Goal: Transaction & Acquisition: Purchase product/service

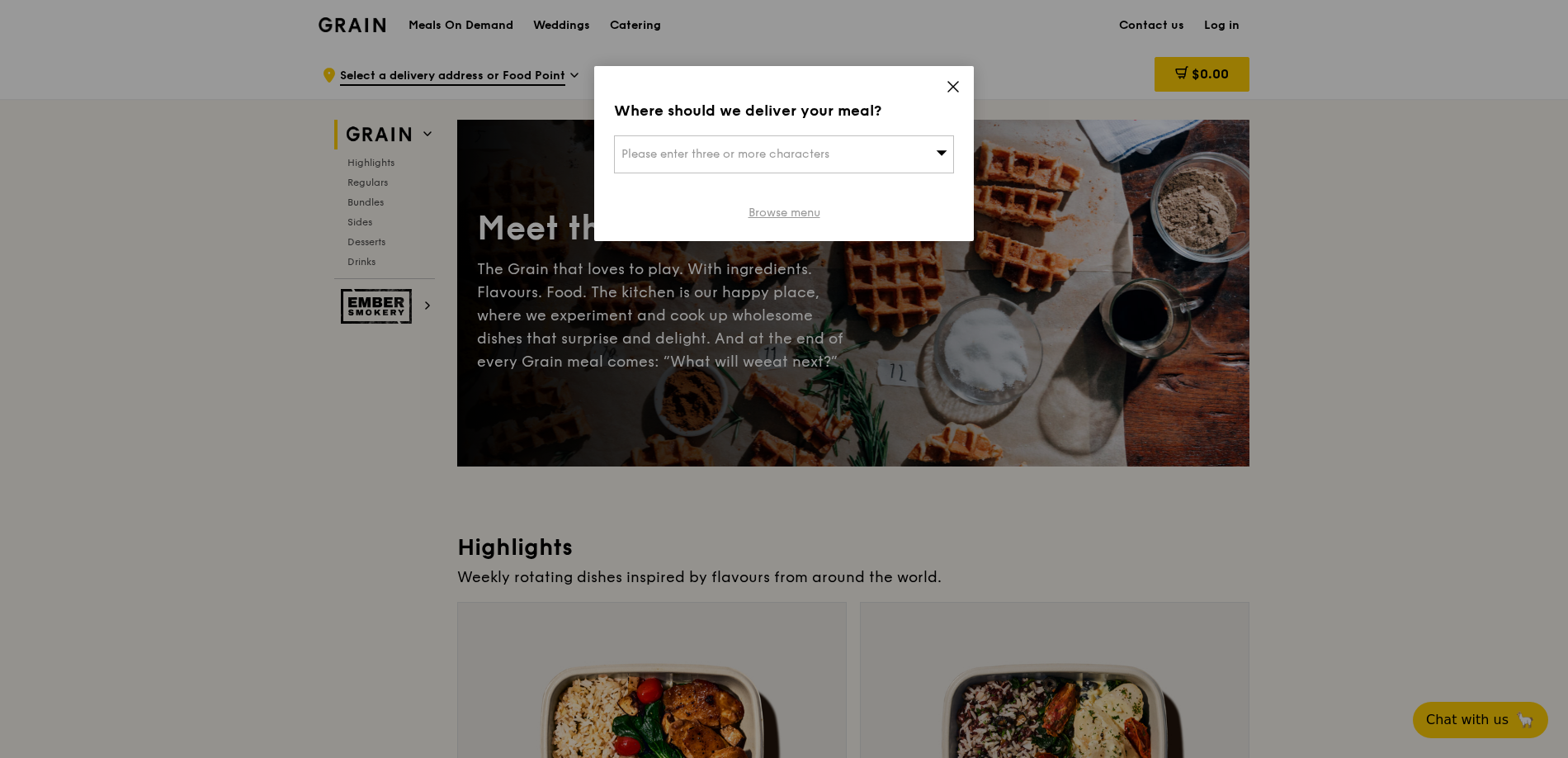
click at [761, 211] on link "Browse menu" at bounding box center [785, 213] width 72 height 16
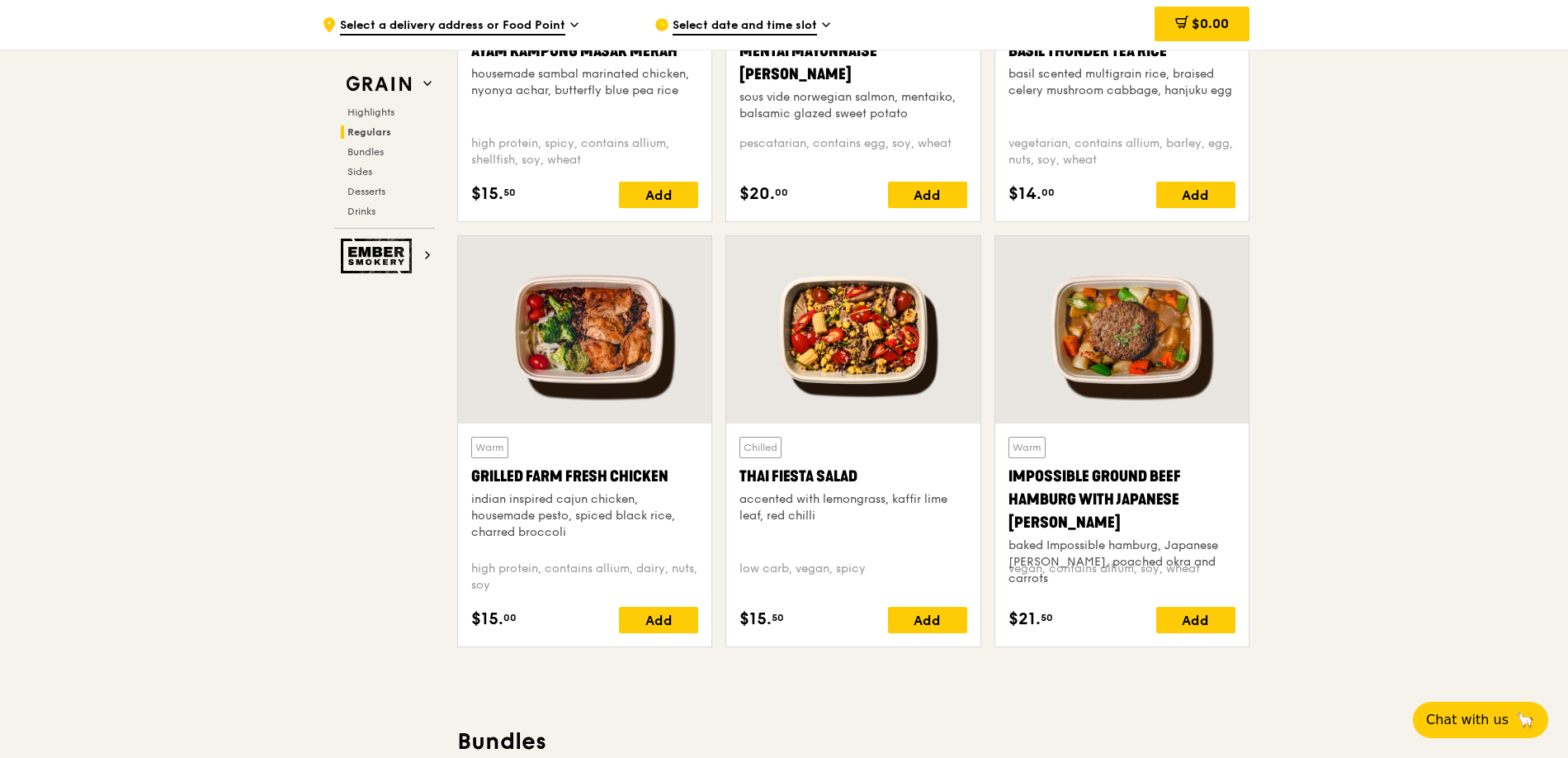
scroll to position [1722, 0]
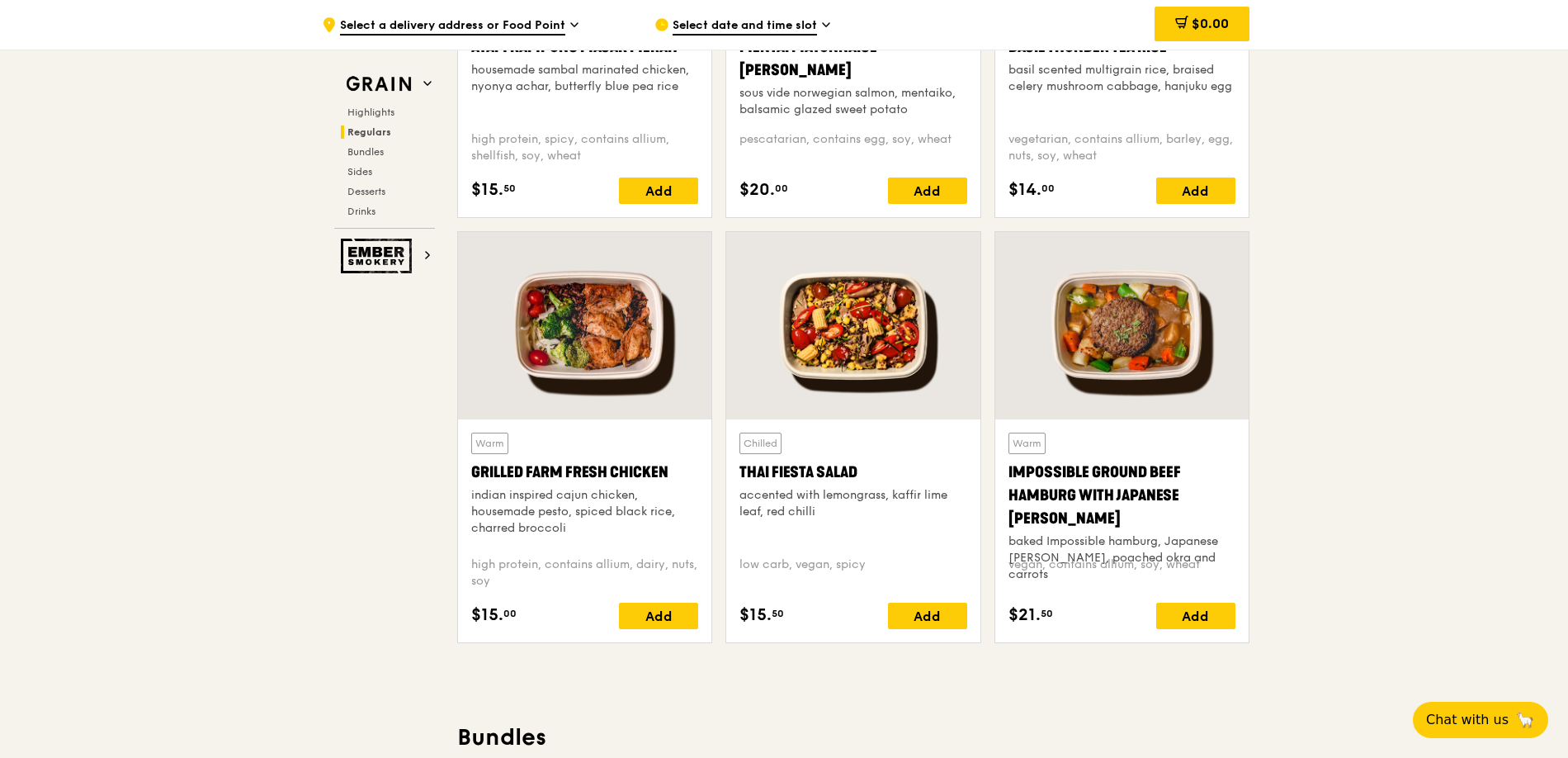
click at [559, 469] on div "Grilled Farm Fresh Chicken" at bounding box center [585, 473] width 227 height 23
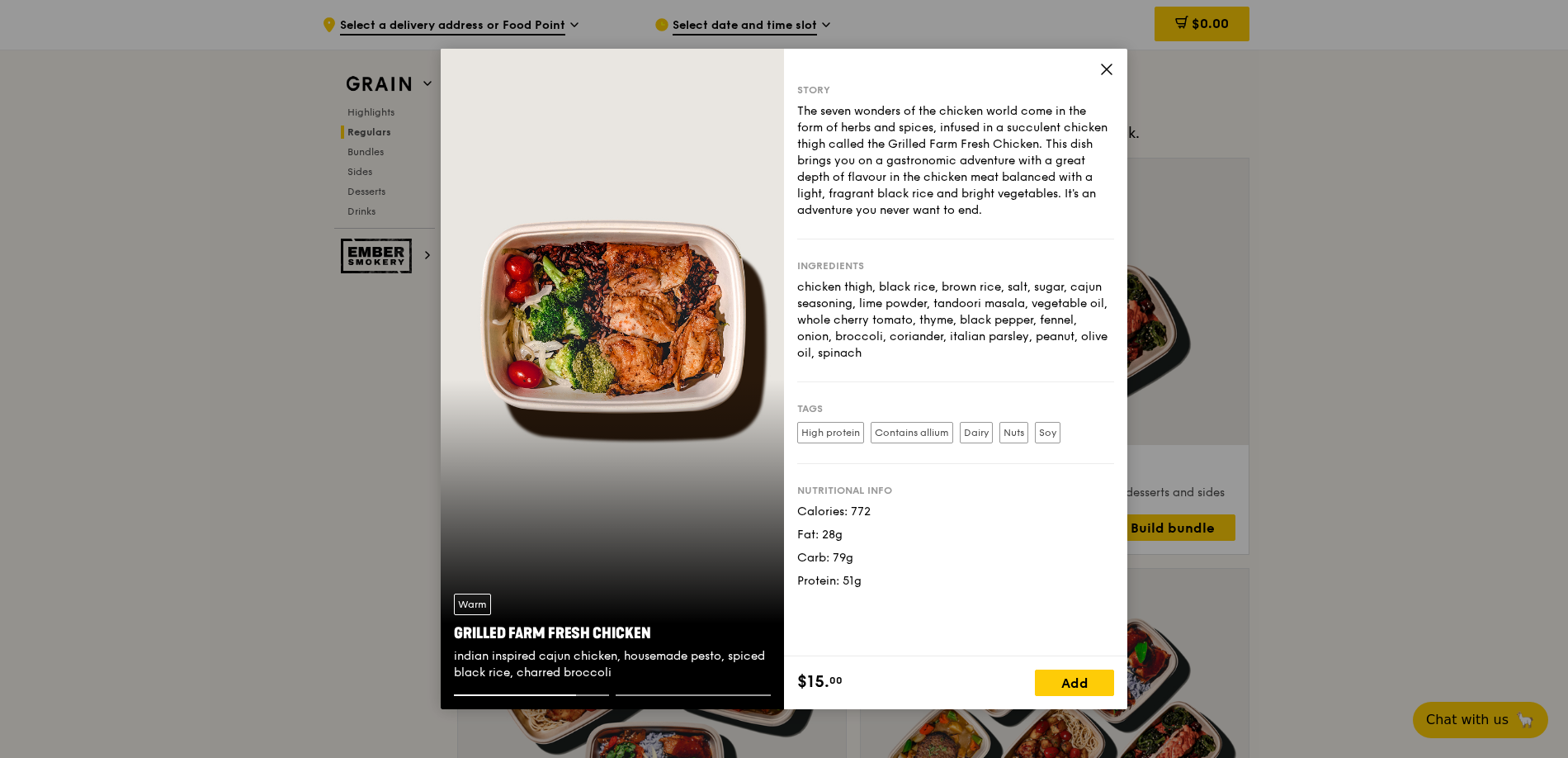
scroll to position [2293, 0]
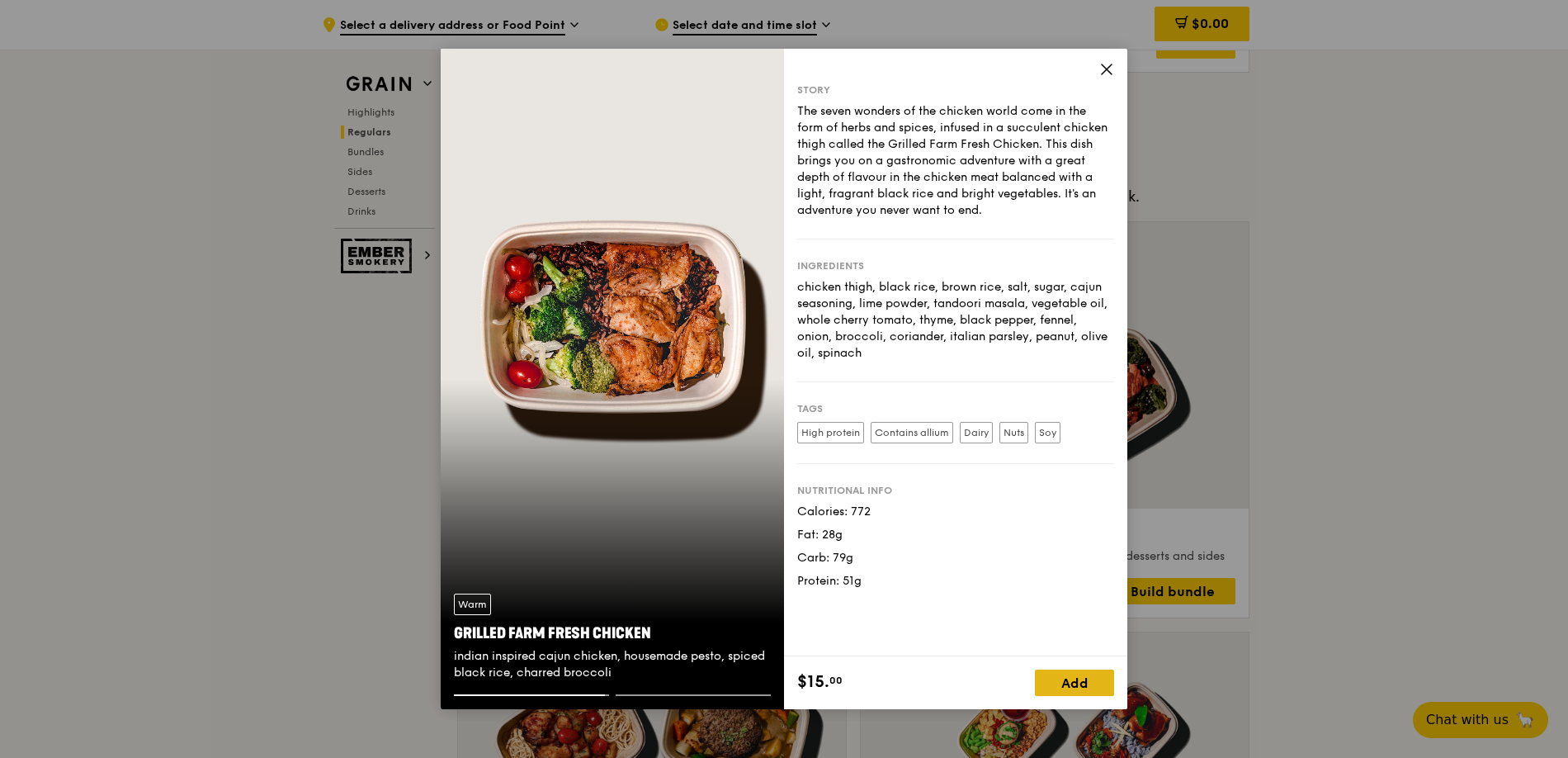
click at [1088, 680] on div "Add" at bounding box center [1075, 683] width 79 height 26
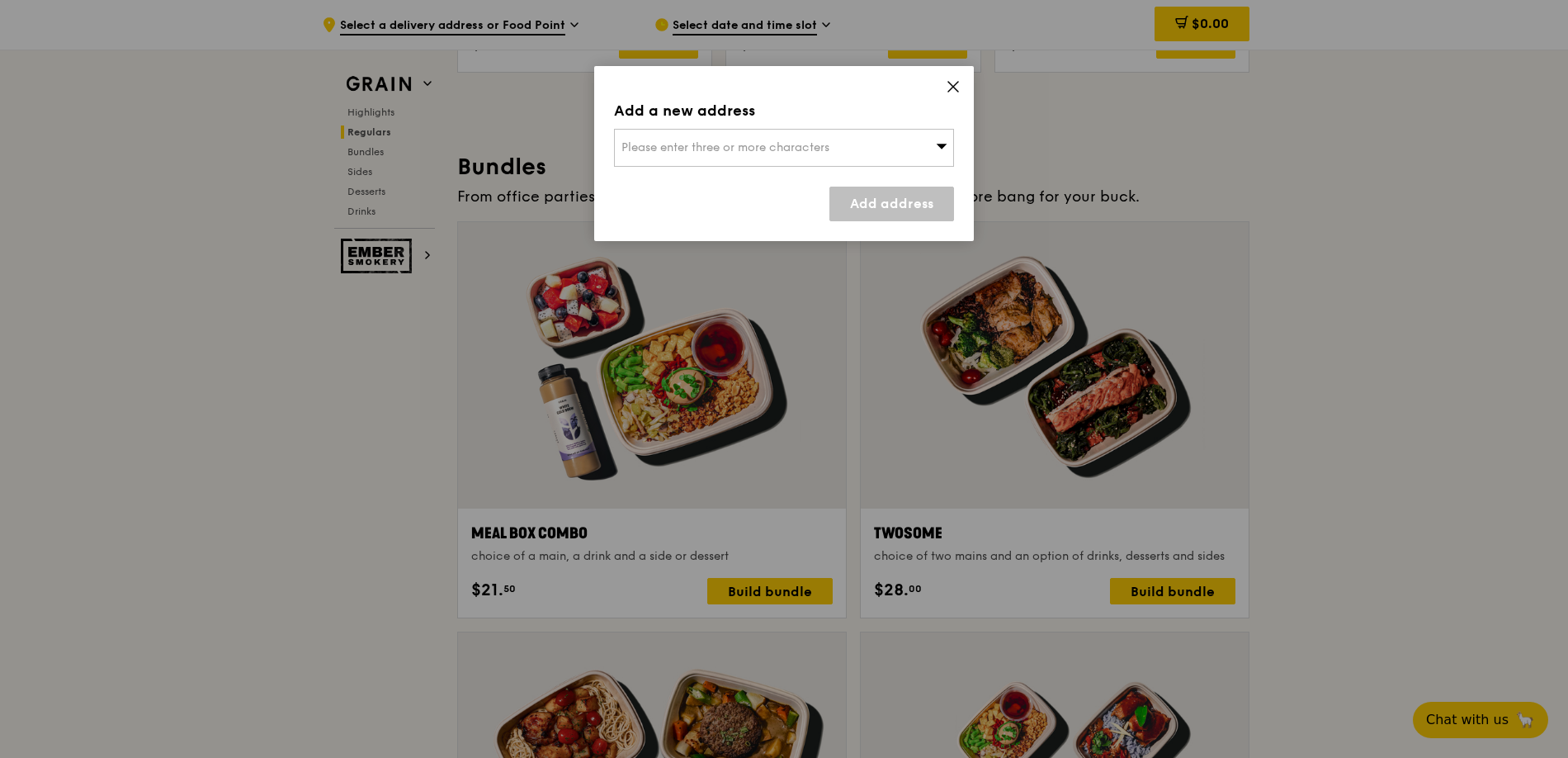
click at [775, 139] on div "Please enter three or more characters" at bounding box center [784, 147] width 340 height 38
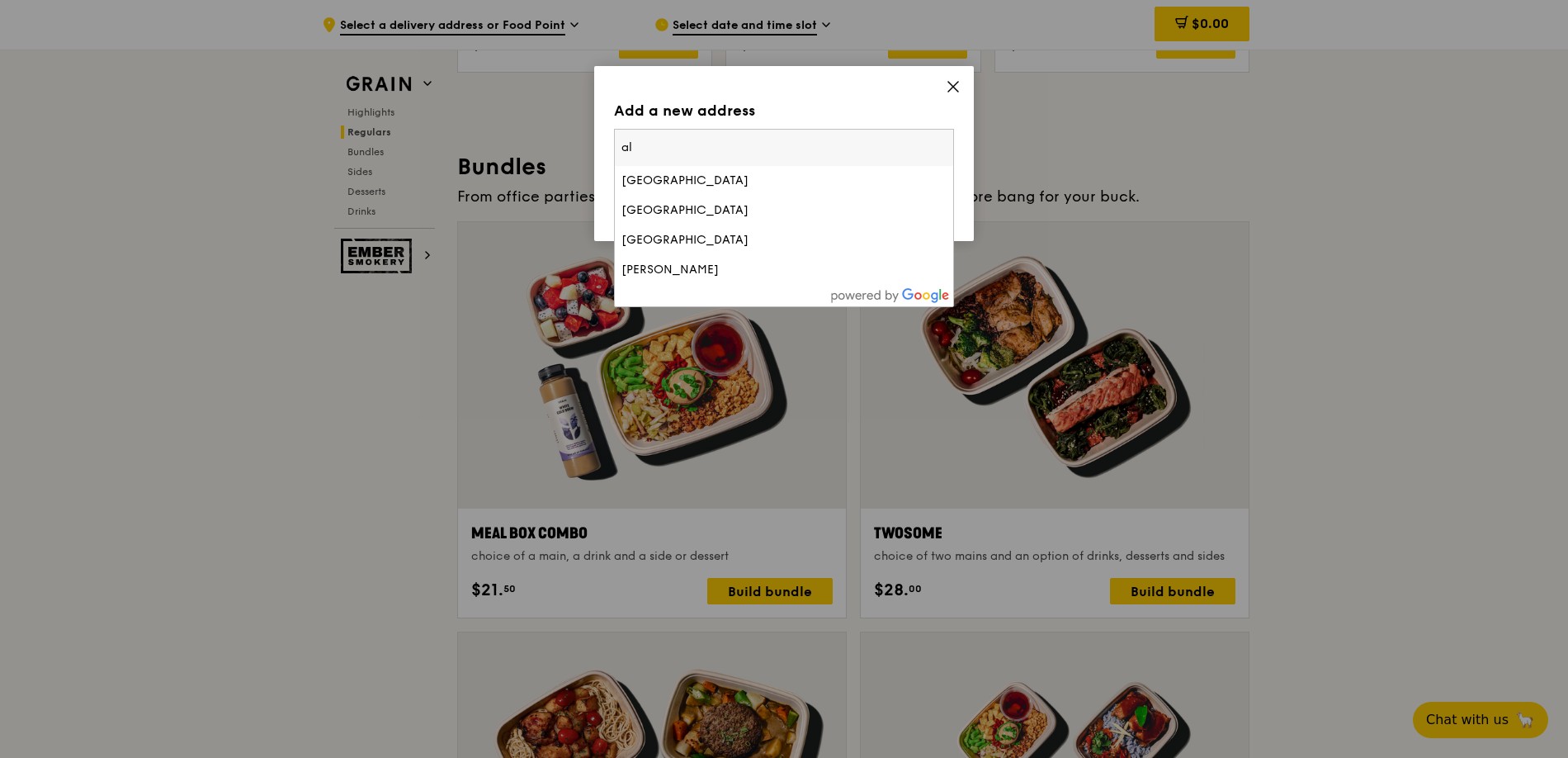
type input "a"
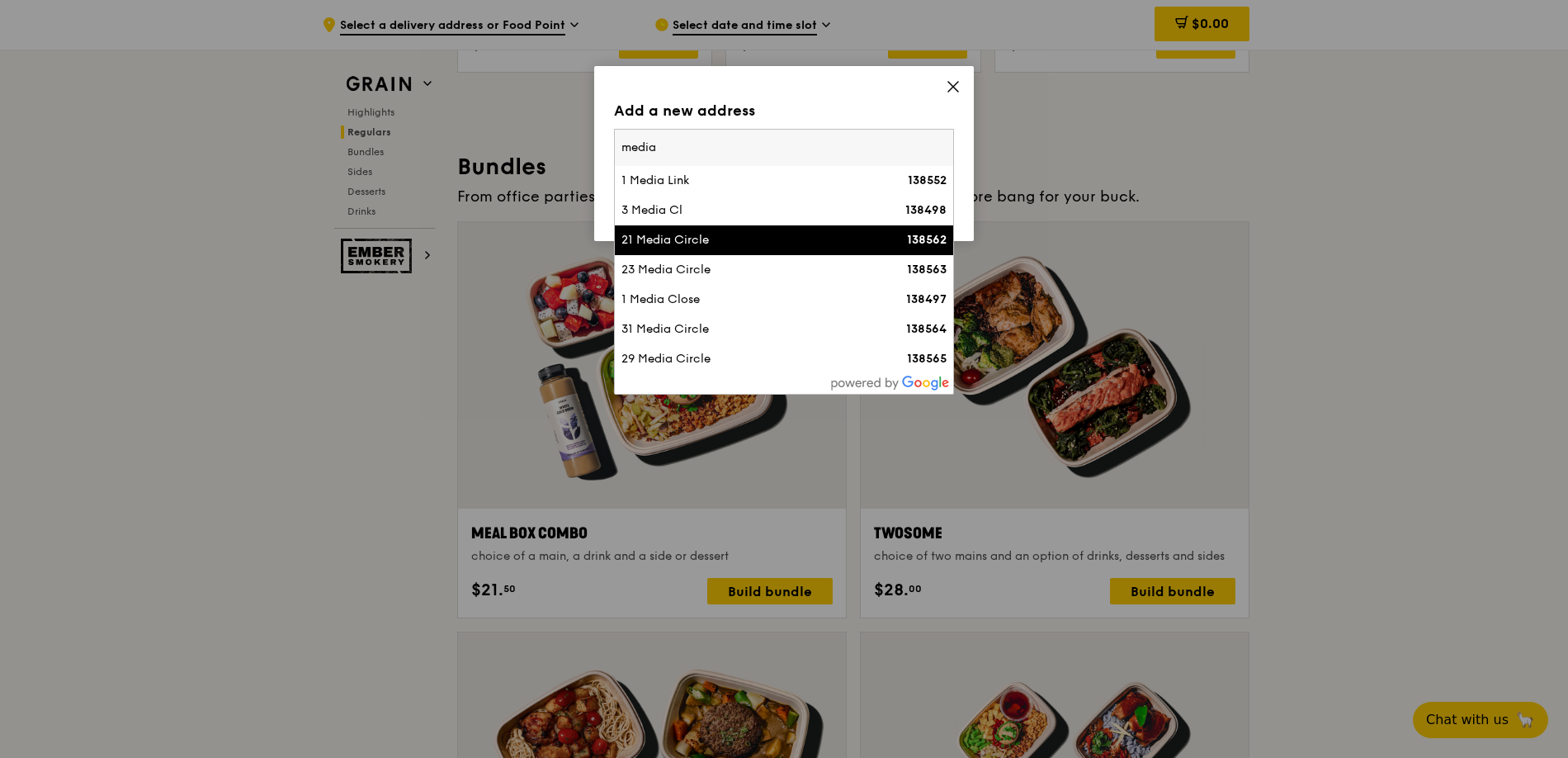
type input "media"
click at [756, 229] on li "21 Media Circle 138562" at bounding box center [784, 240] width 338 height 29
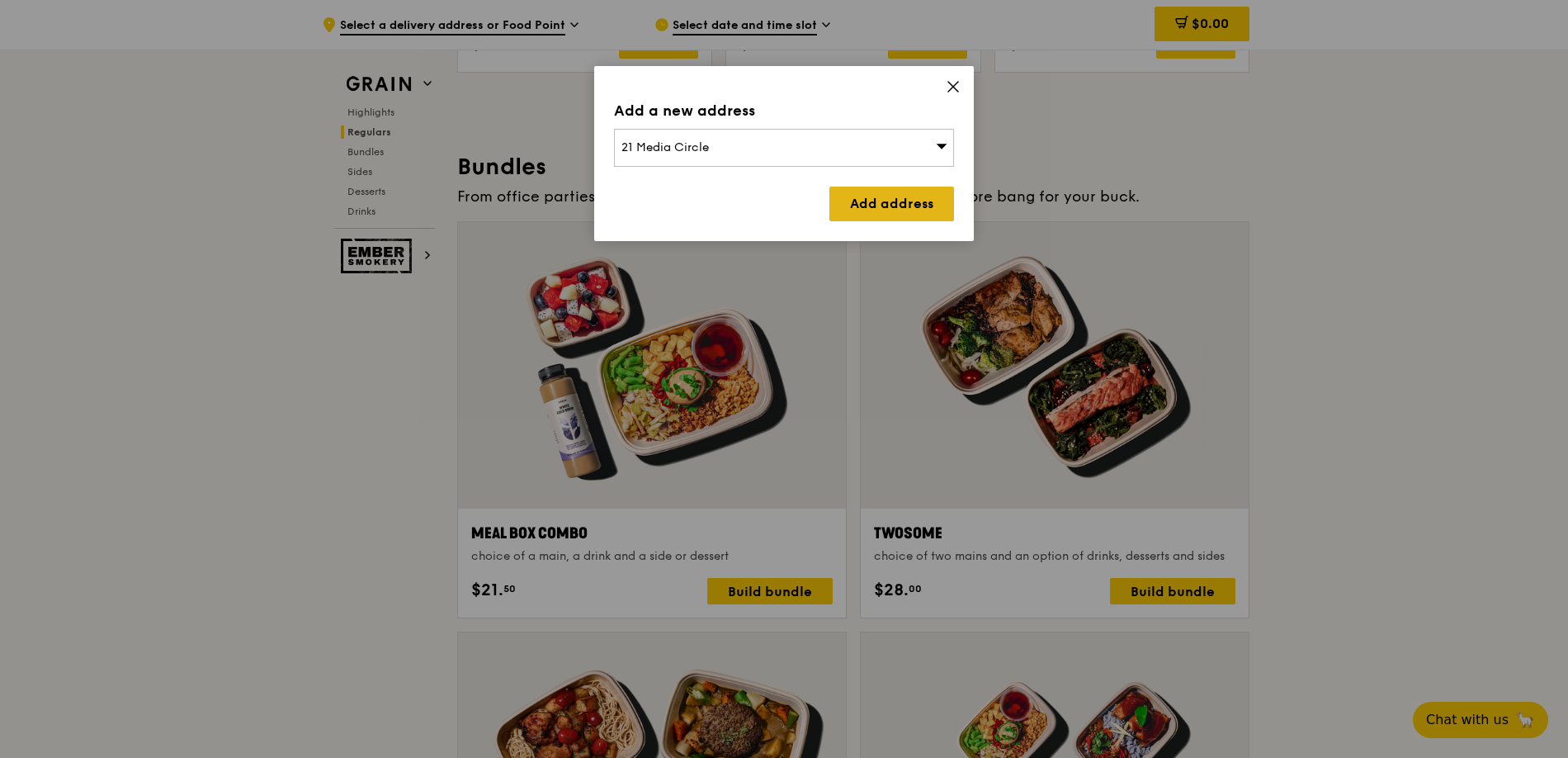
click at [871, 213] on link "Add address" at bounding box center [892, 203] width 125 height 35
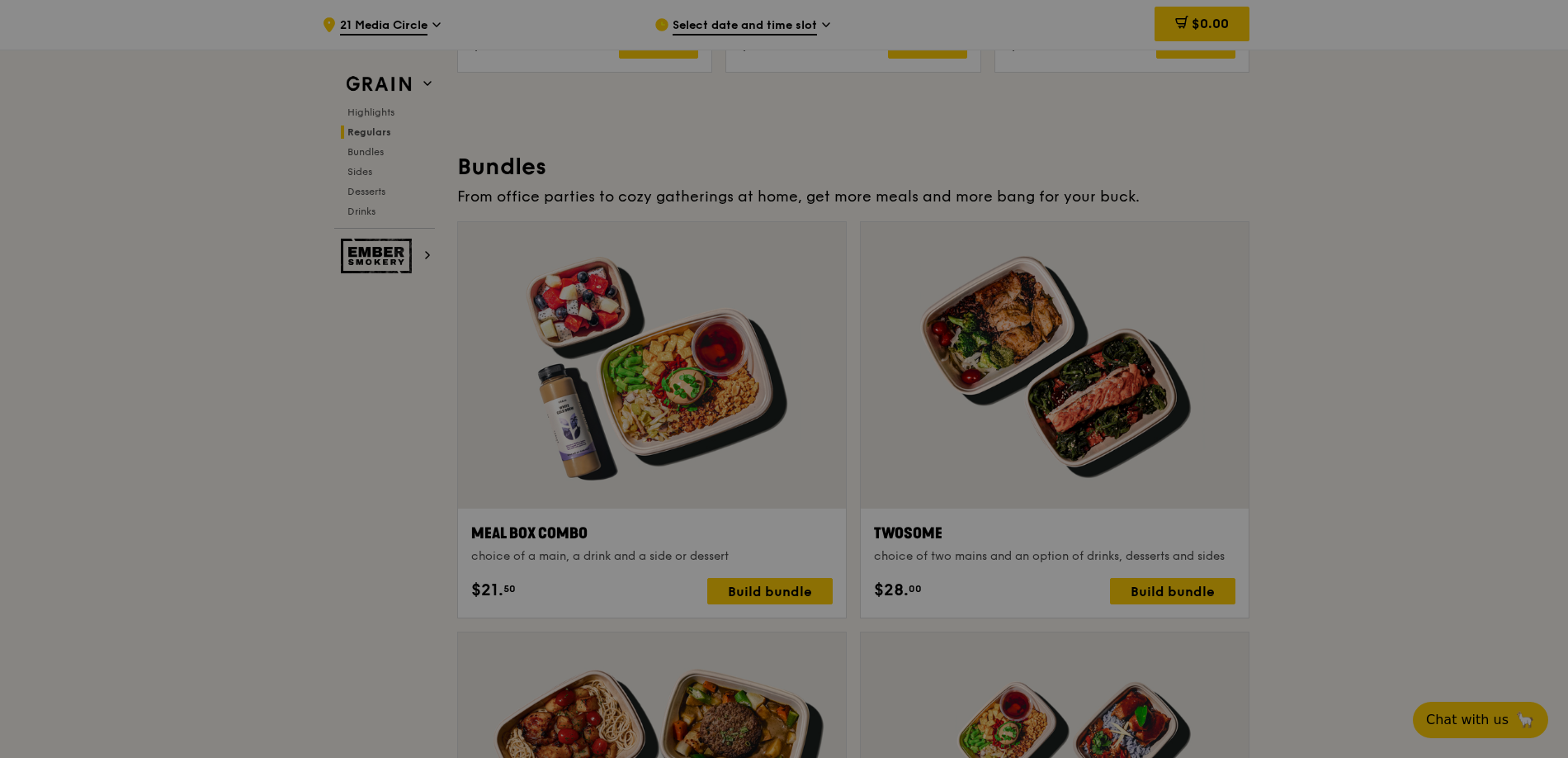
scroll to position [2286, 0]
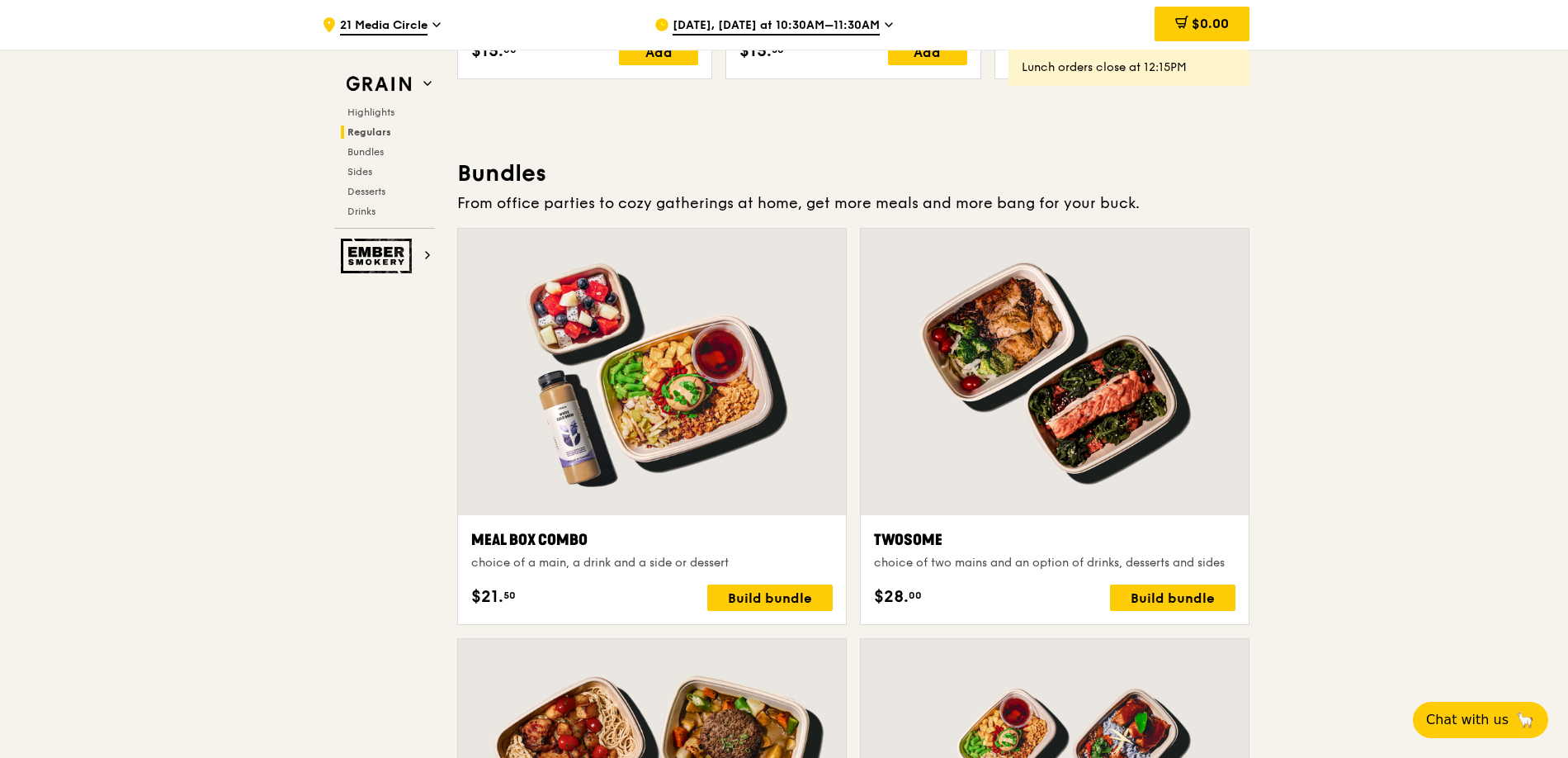
click at [729, 23] on span "[DATE], [DATE] at 10:30AM–11:30AM" at bounding box center [775, 26] width 207 height 18
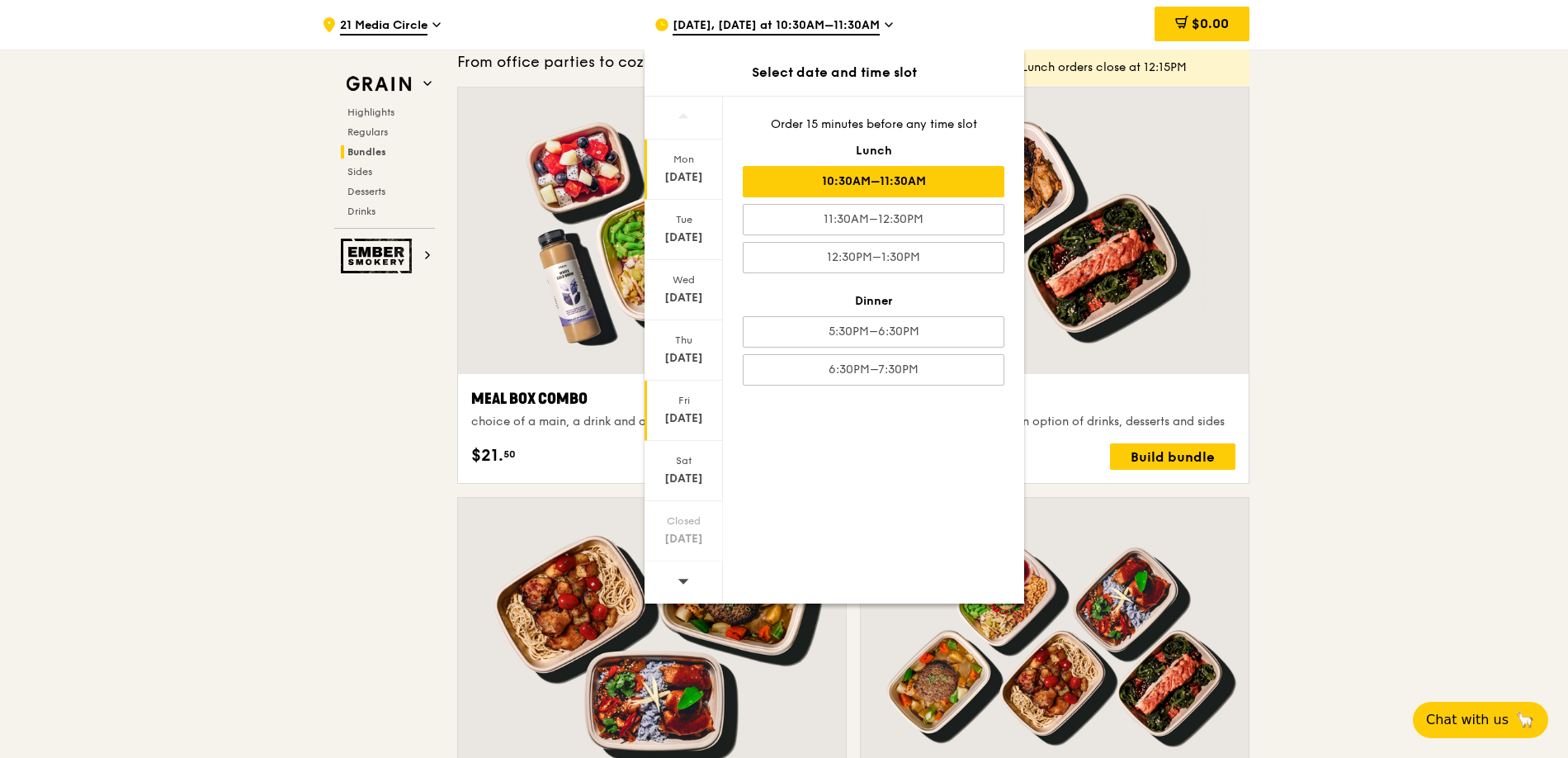
scroll to position [2429, 0]
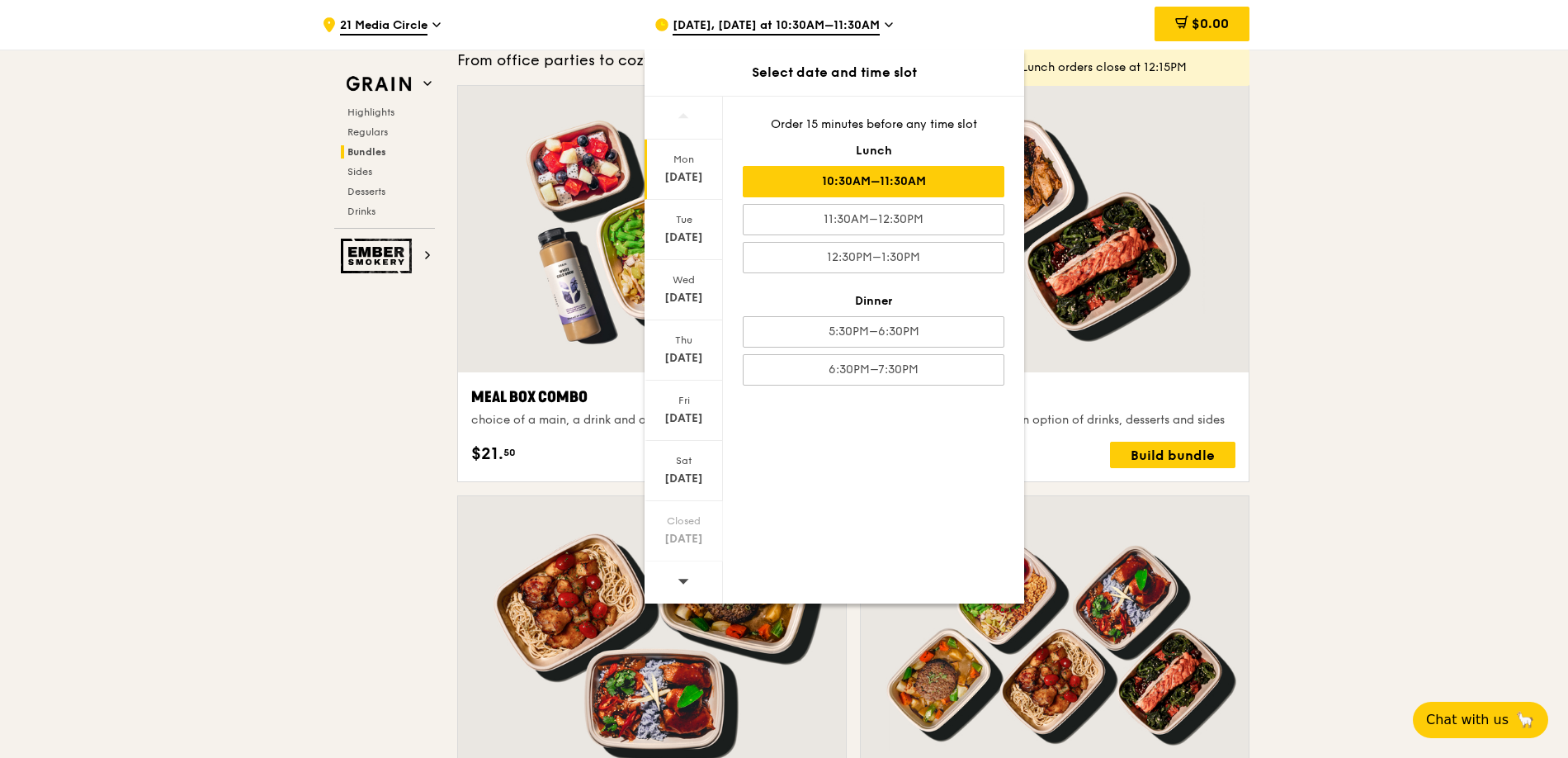
click at [684, 577] on icon at bounding box center [683, 580] width 11 height 12
click at [691, 229] on div "[DATE]" at bounding box center [683, 230] width 78 height 60
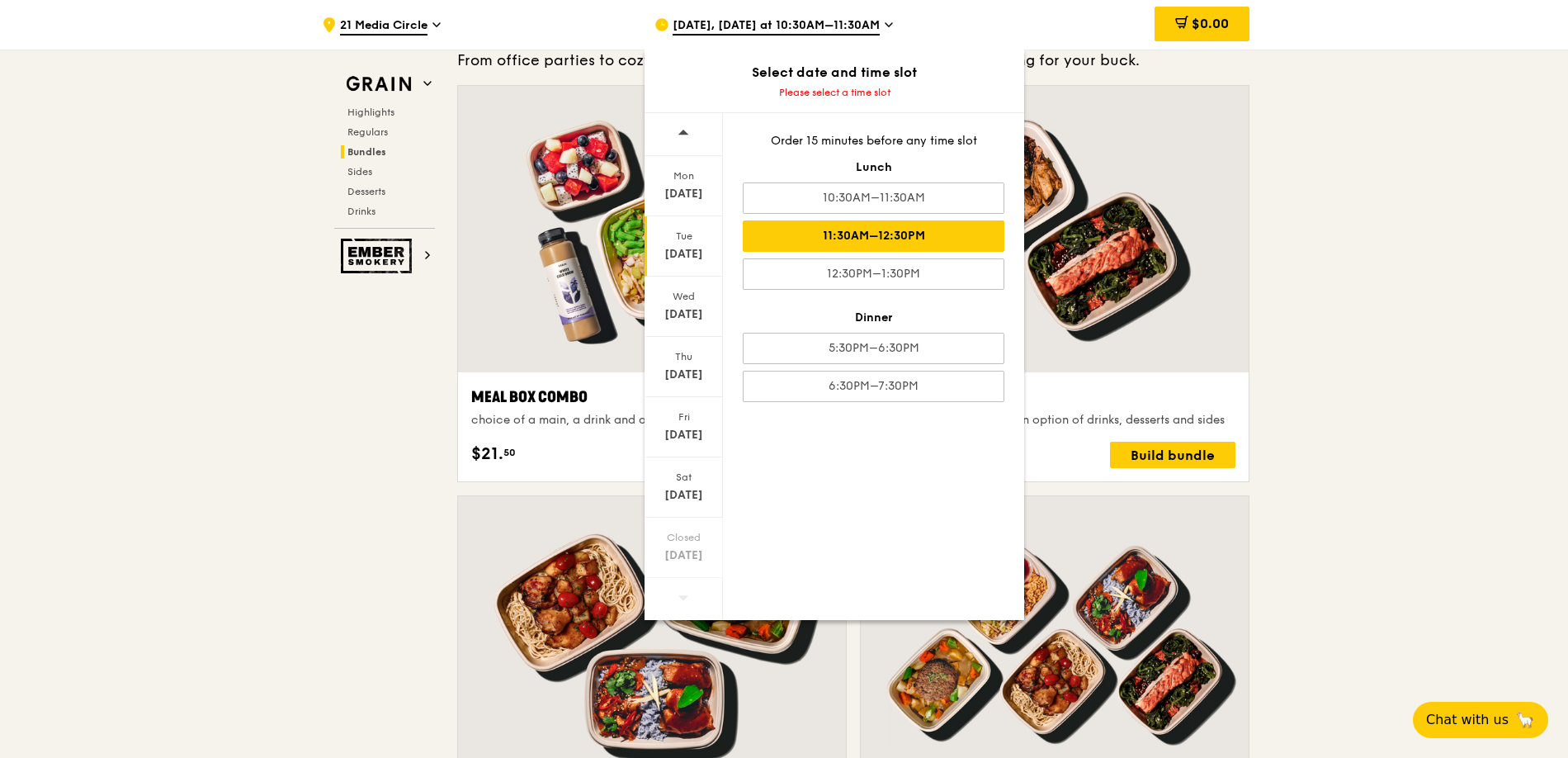
click at [848, 239] on div "11:30AM–12:30PM" at bounding box center [873, 235] width 262 height 31
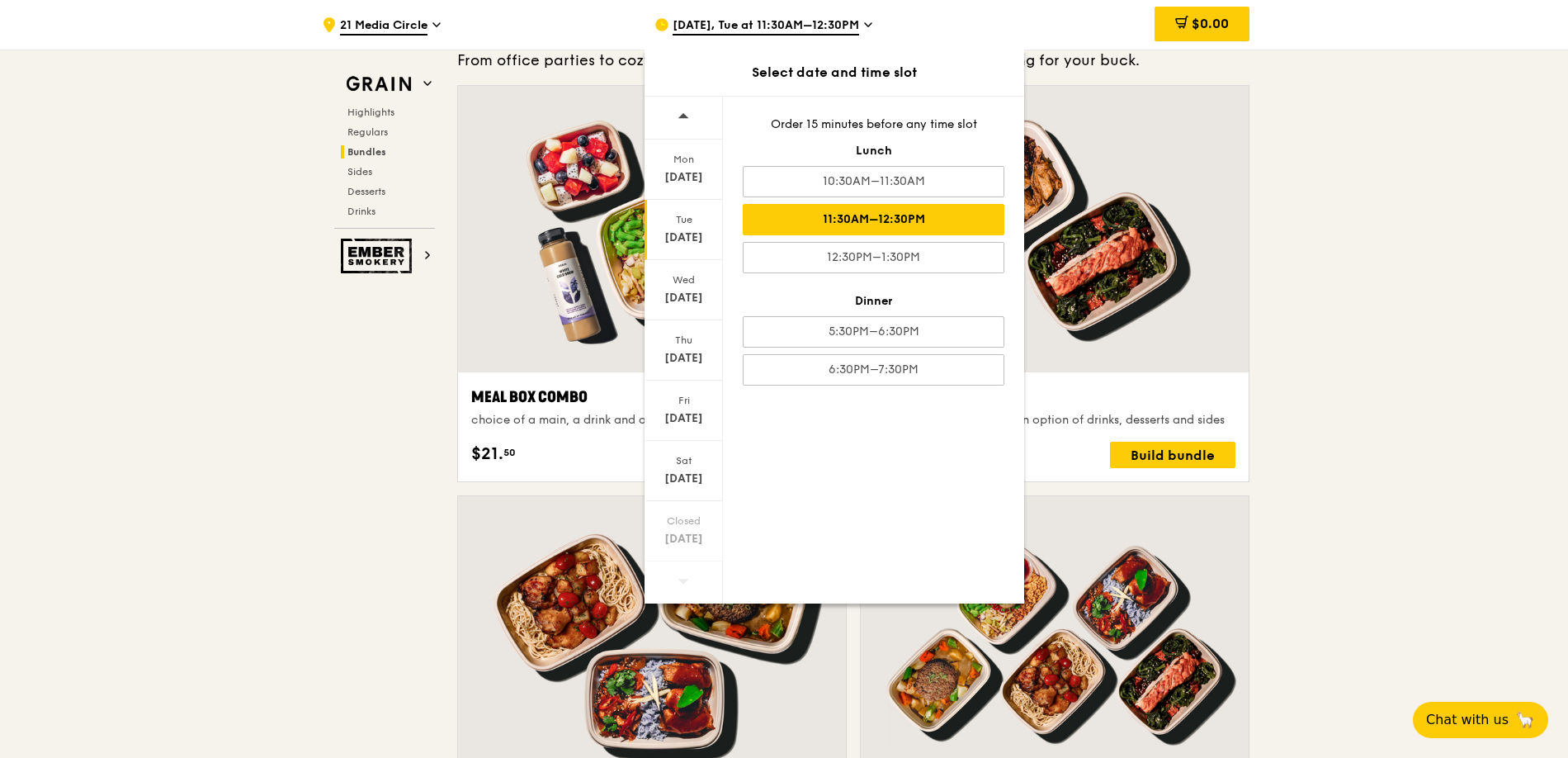
click at [1089, 458] on div "$28. 00 Build bundle" at bounding box center [1054, 455] width 362 height 26
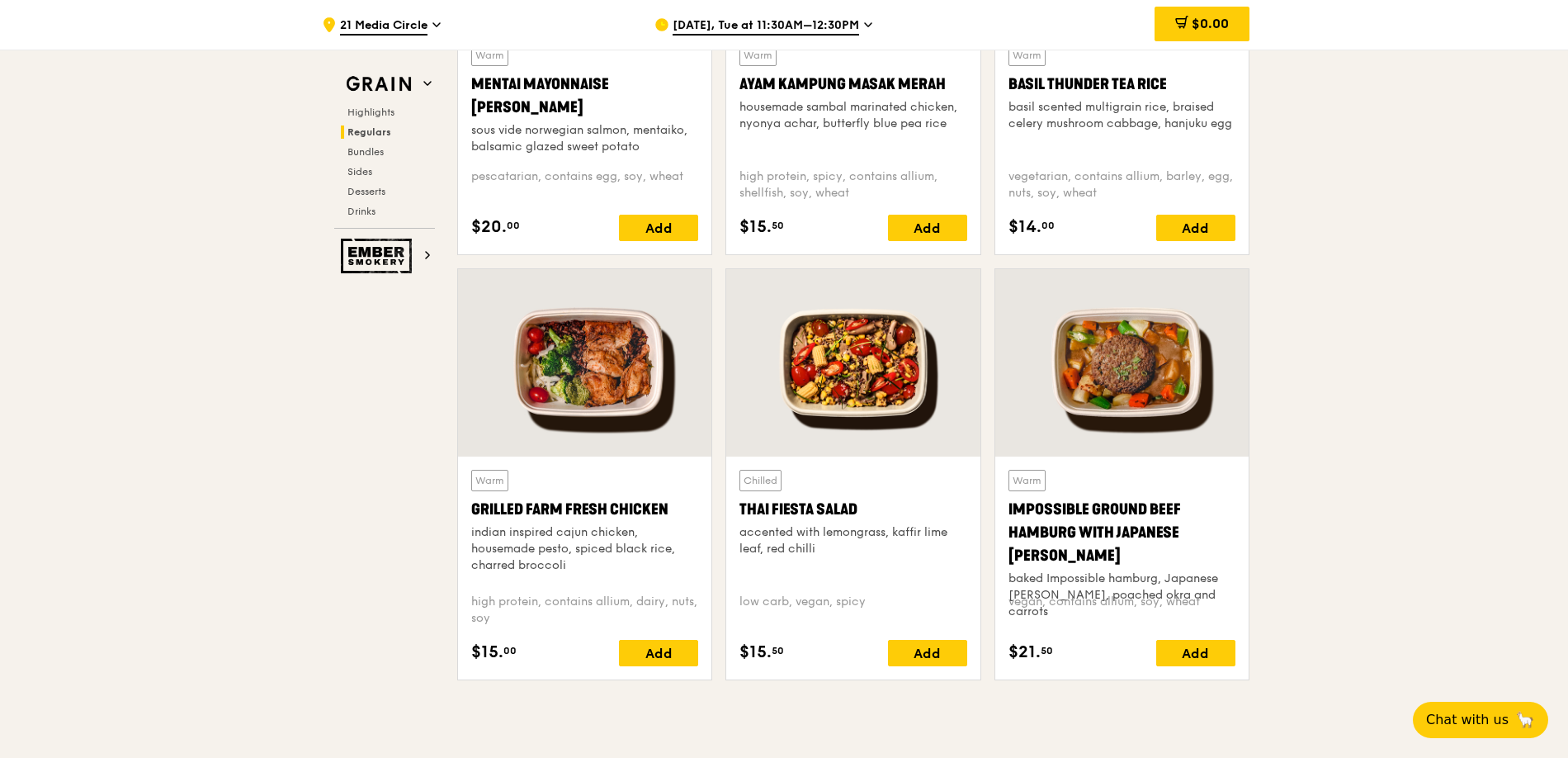
scroll to position [1689, 0]
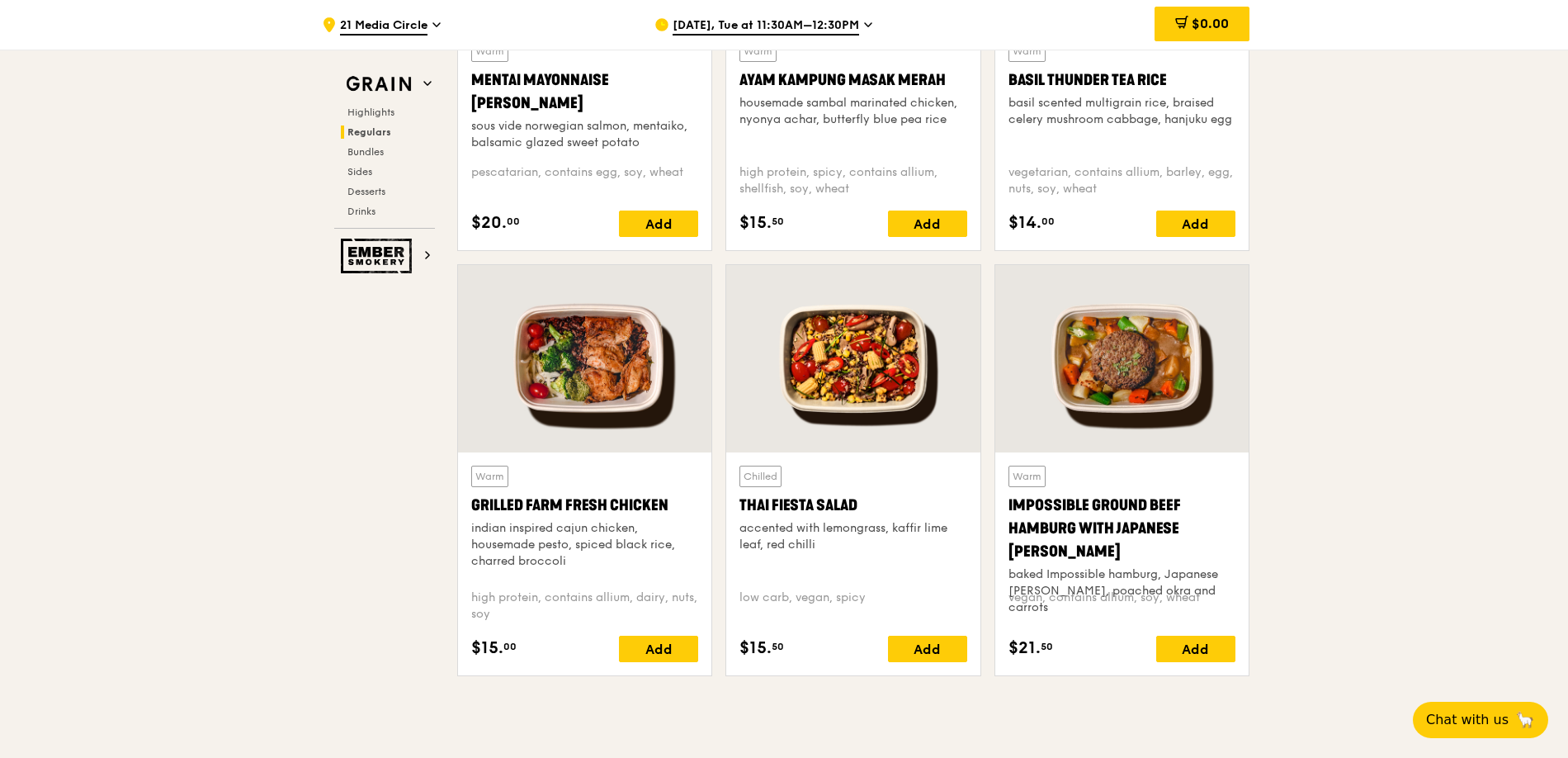
click at [618, 587] on div "Warm Grilled Farm Fresh Chicken indian inspired cajun chicken, housemade pesto,…" at bounding box center [585, 564] width 227 height 197
click at [535, 552] on div "indian inspired cajun chicken, housemade pesto, spiced black rice, charred broc…" at bounding box center [585, 544] width 227 height 49
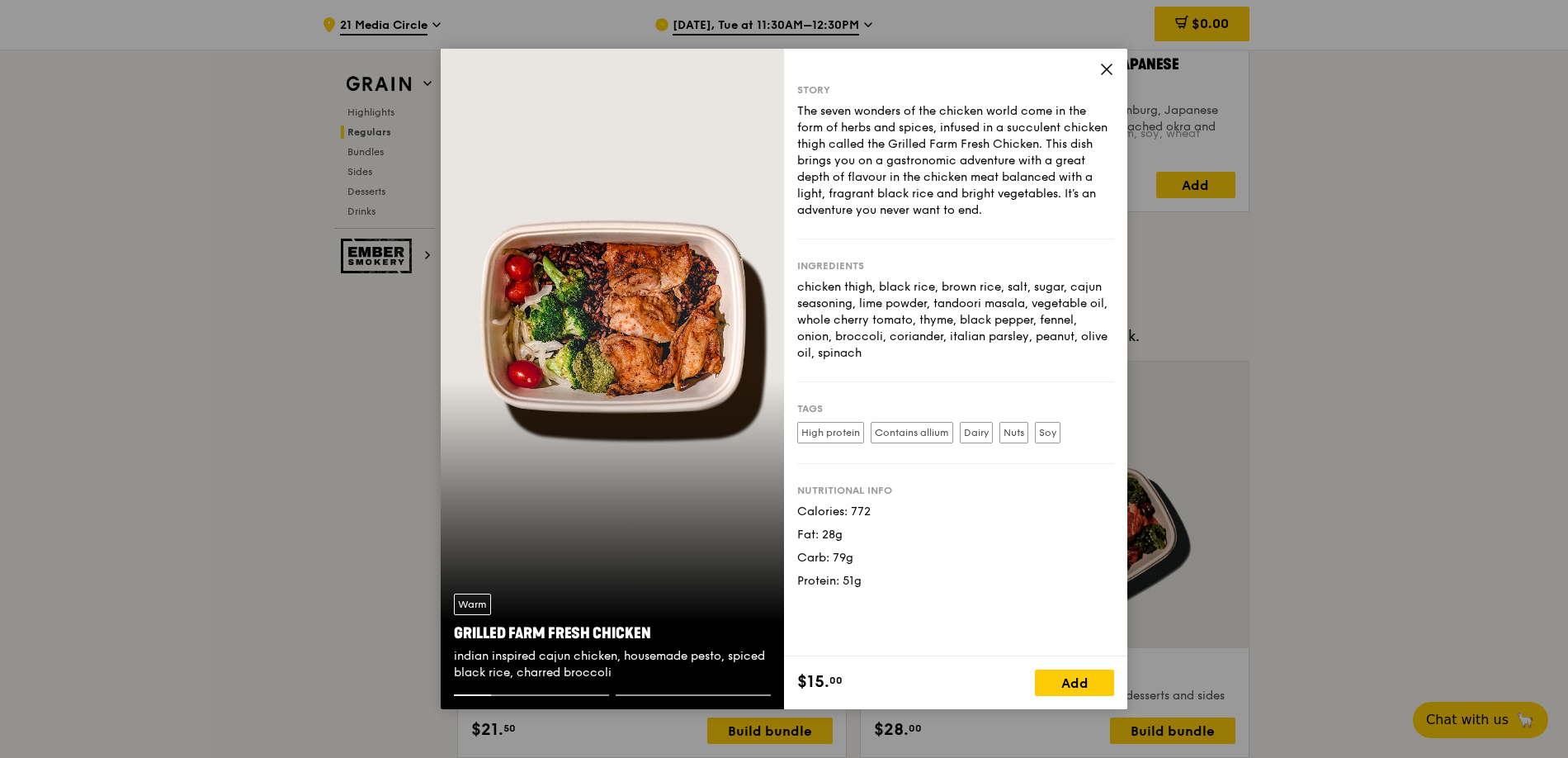
scroll to position [2245, 0]
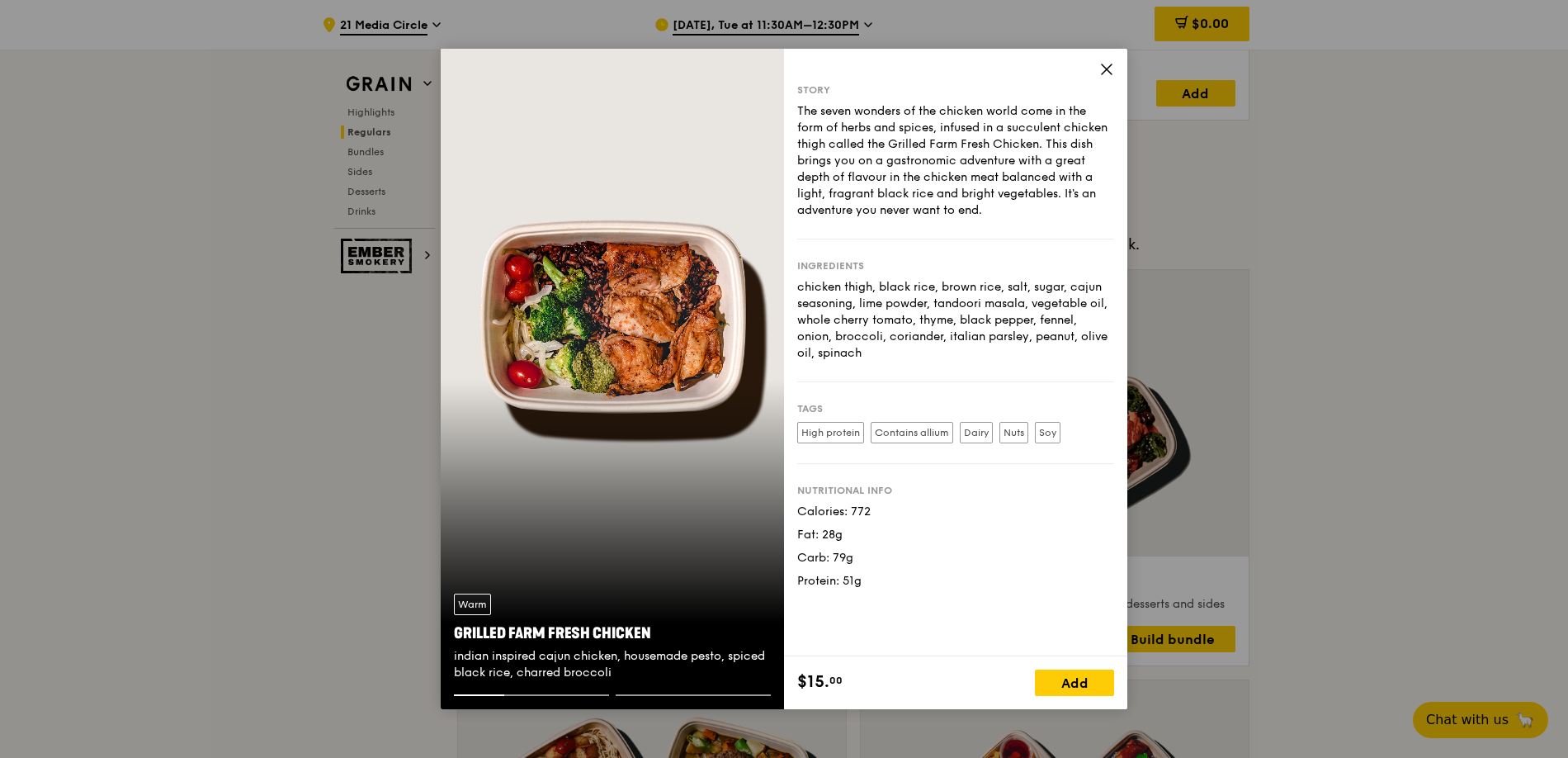
click at [508, 625] on div "Grilled Farm Fresh Chicken" at bounding box center [613, 633] width 317 height 23
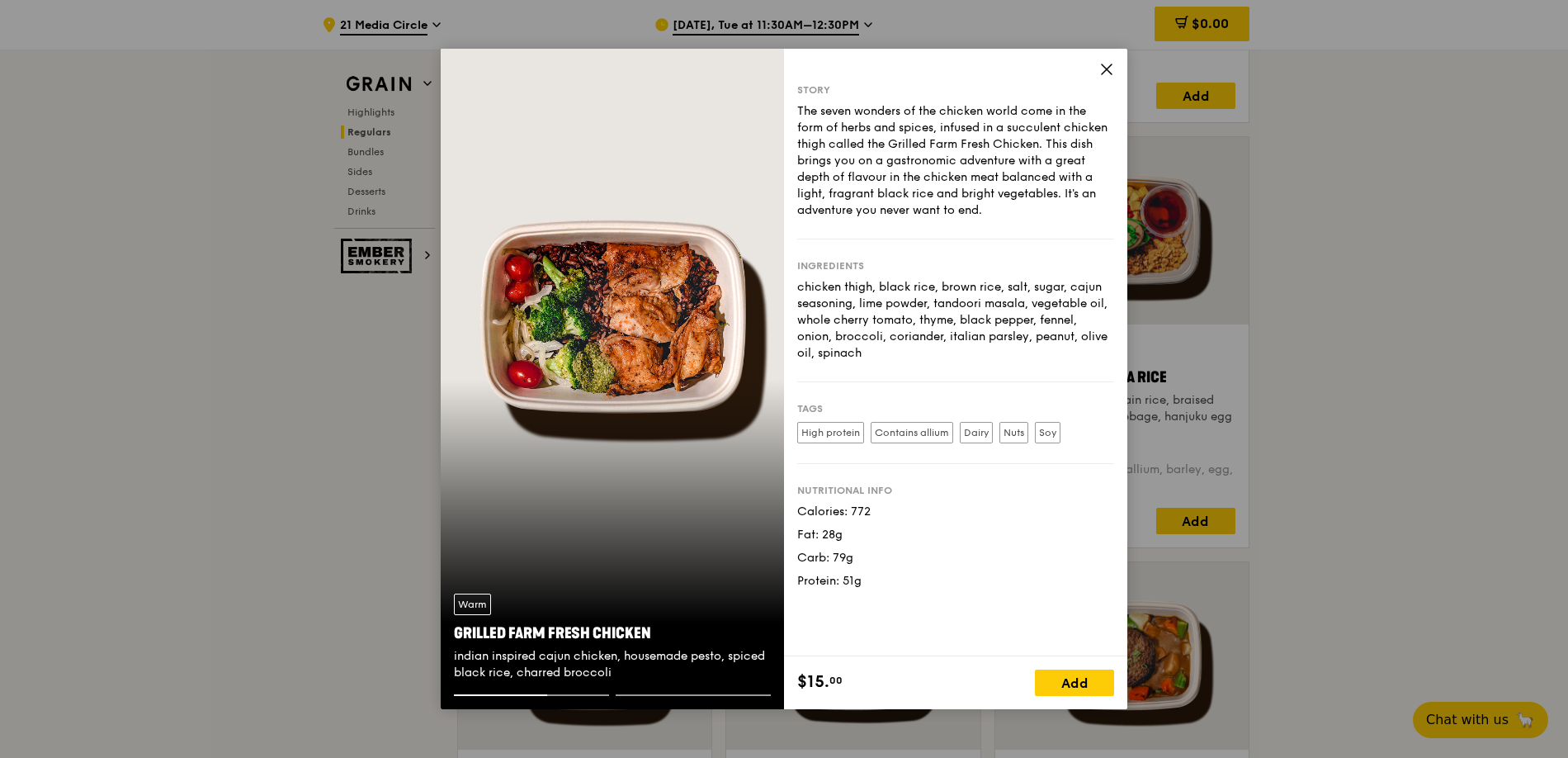
scroll to position [1357, 0]
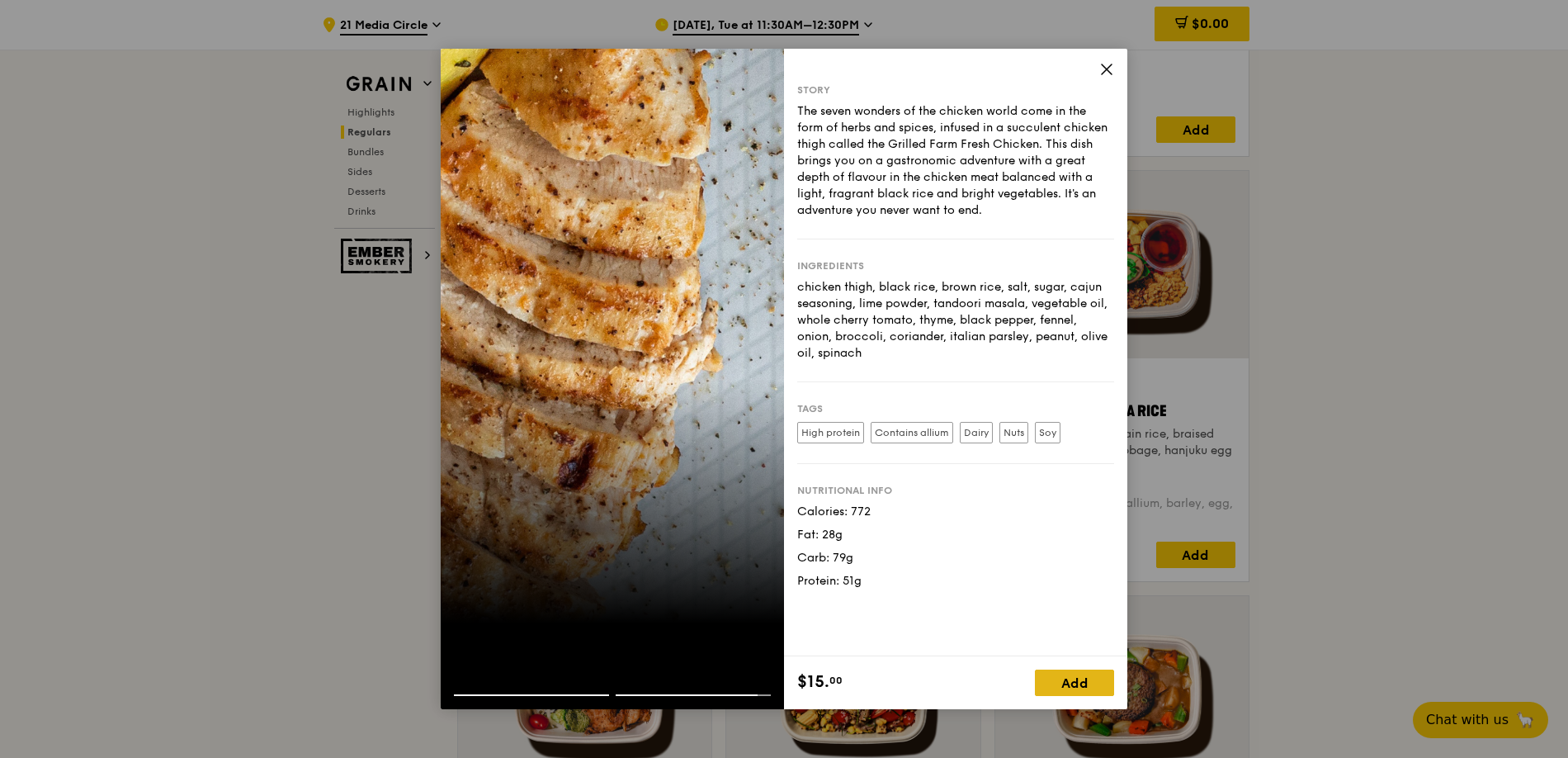
click at [1082, 686] on div "Add" at bounding box center [1075, 683] width 79 height 26
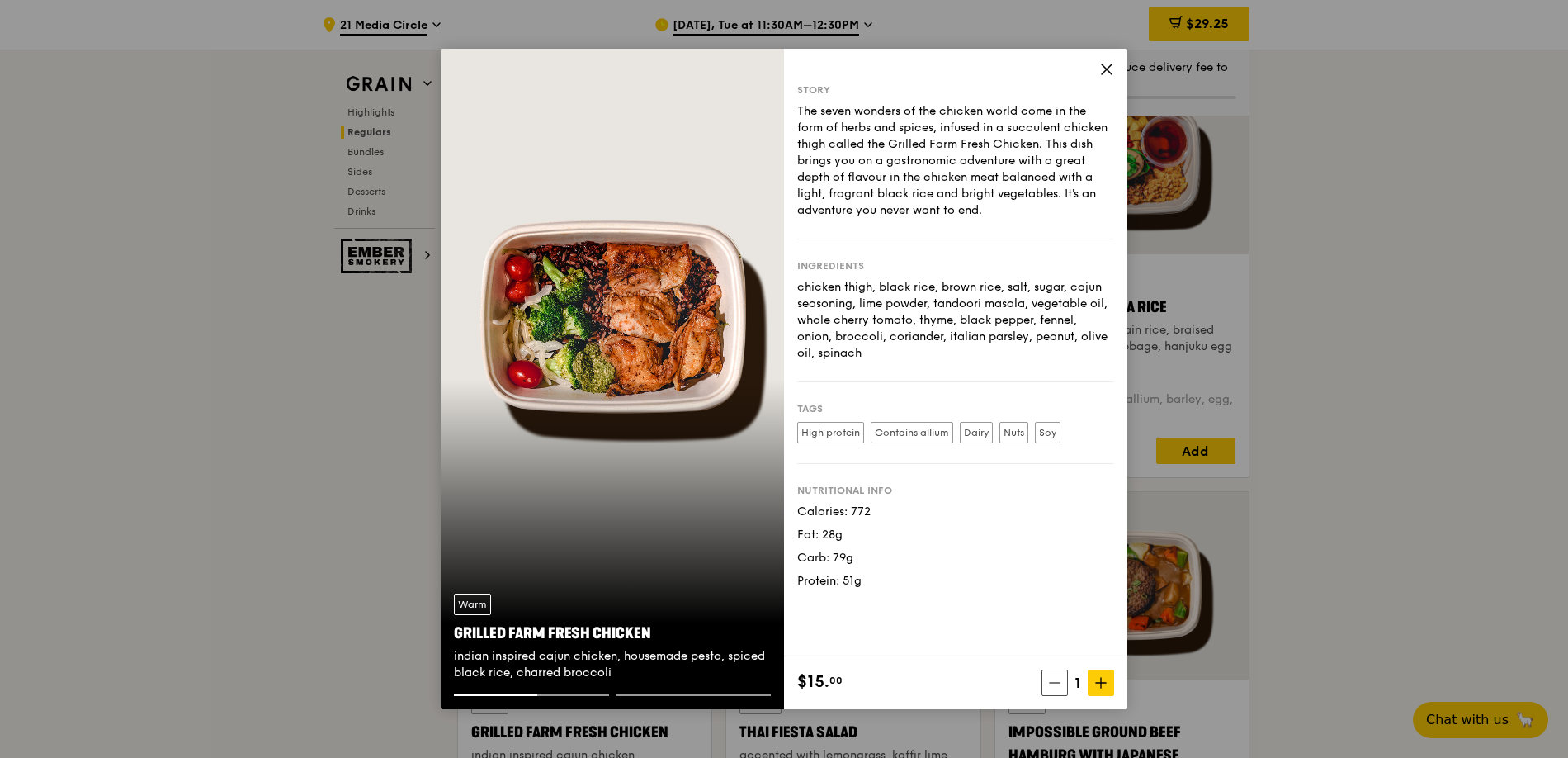
scroll to position [1459, 0]
click at [1094, 682] on span at bounding box center [1101, 683] width 26 height 26
click at [1046, 688] on span at bounding box center [1052, 683] width 26 height 26
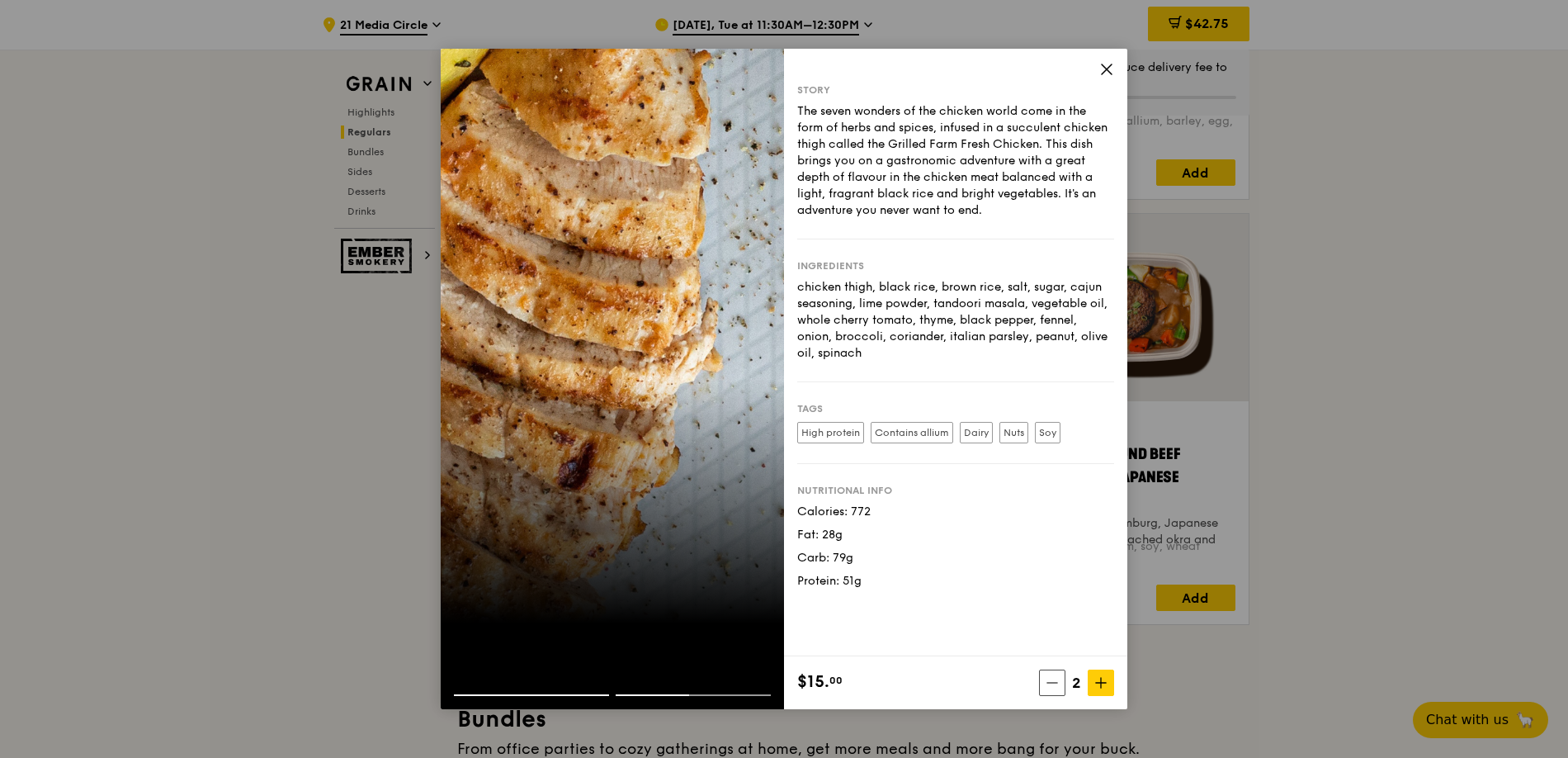
scroll to position [1469, 0]
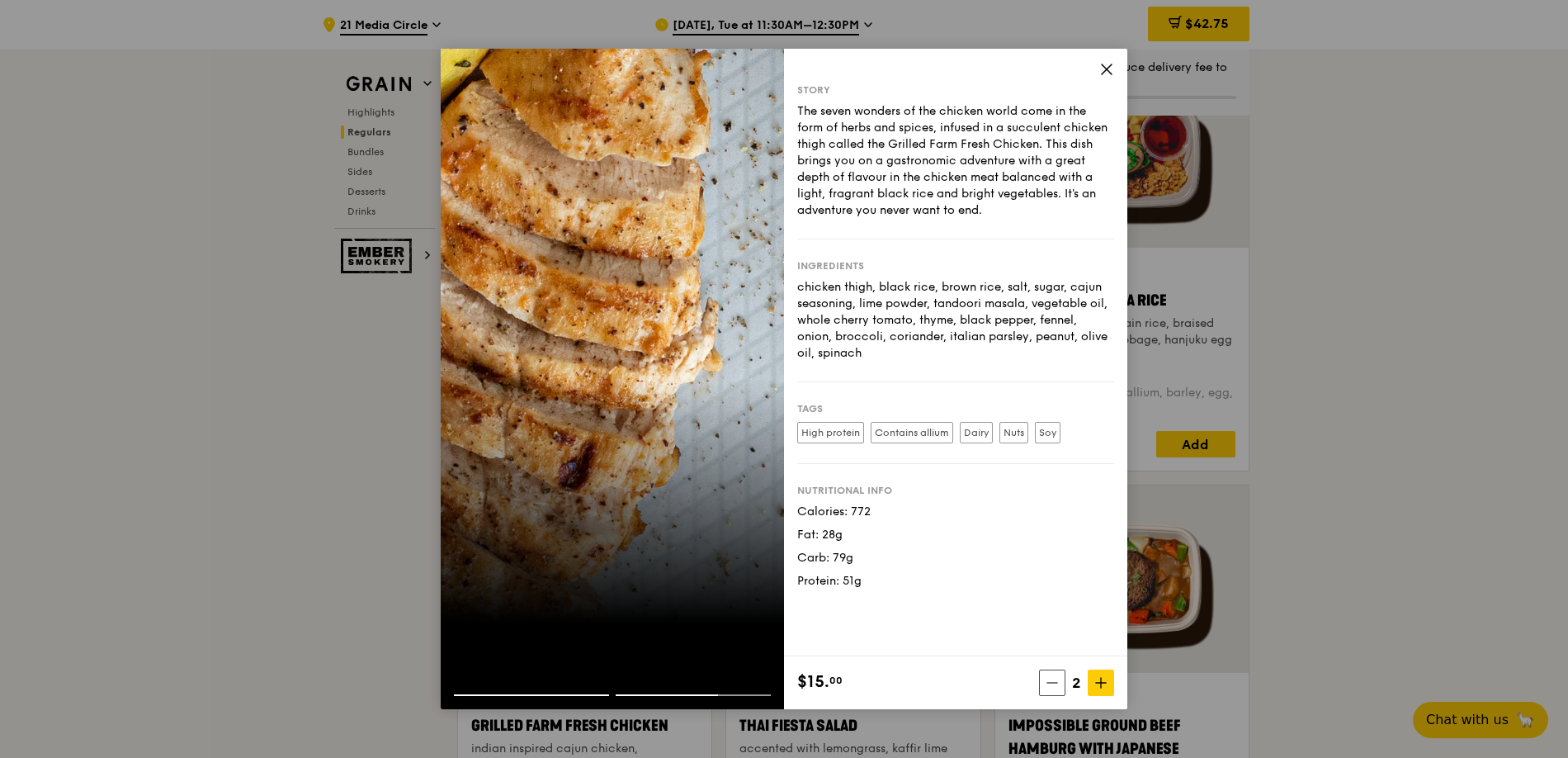
click at [1101, 67] on icon at bounding box center [1107, 70] width 15 height 15
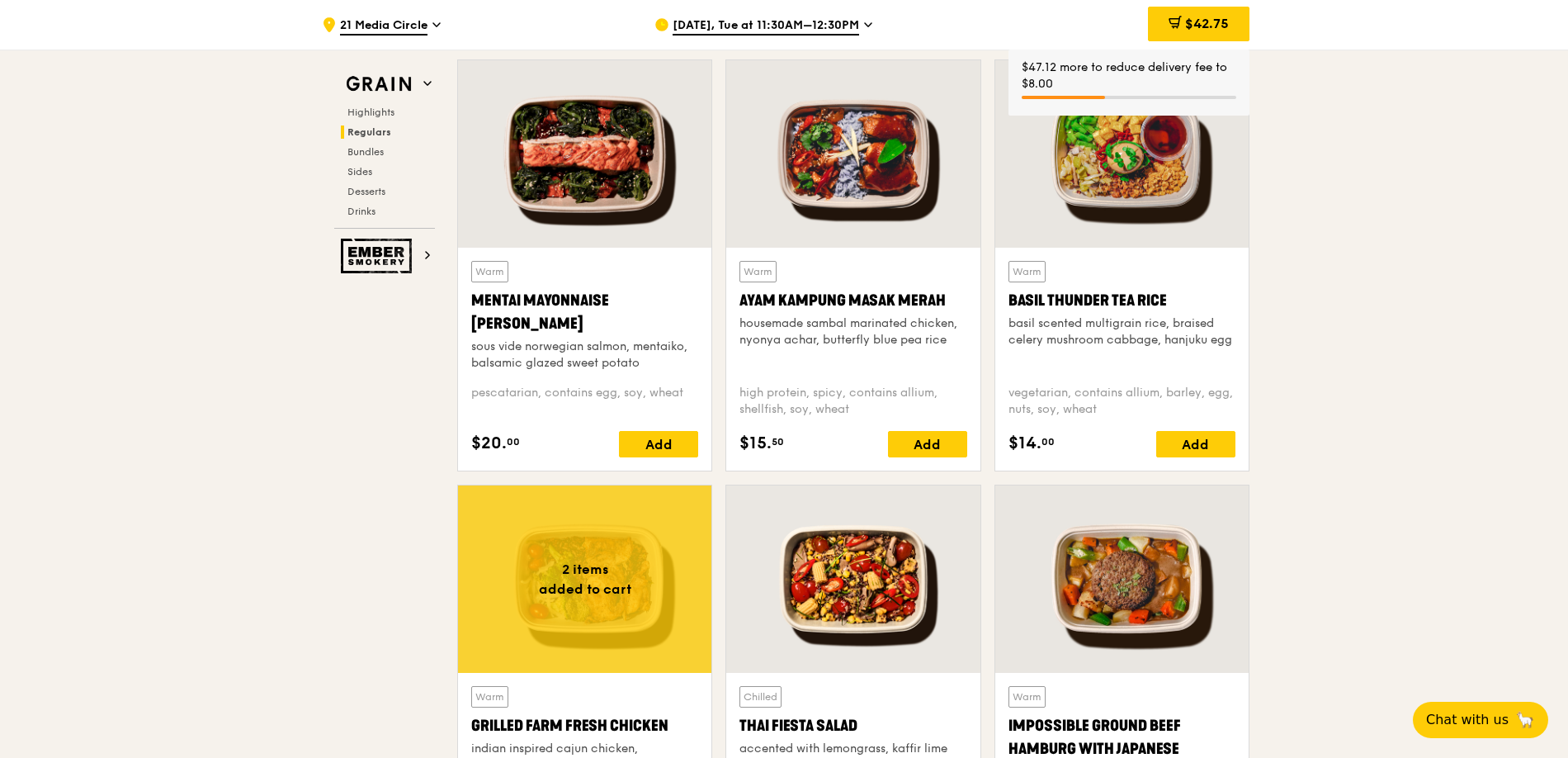
click at [1202, 3] on div "$42.75" at bounding box center [1198, 25] width 101 height 49
click at [1201, 19] on span "$42.75" at bounding box center [1207, 24] width 43 height 16
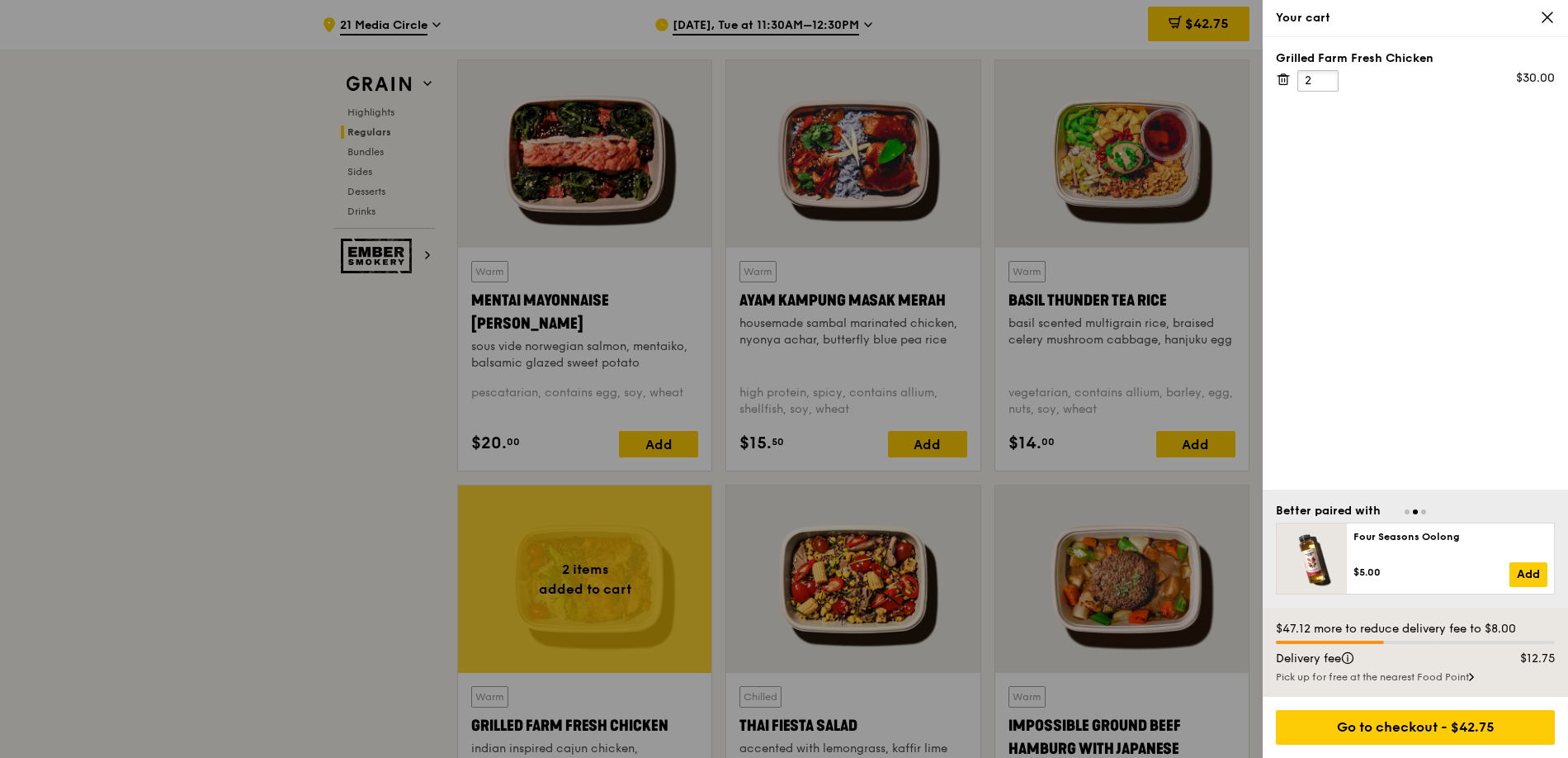
click at [1312, 77] on input "2" at bounding box center [1319, 80] width 42 height 22
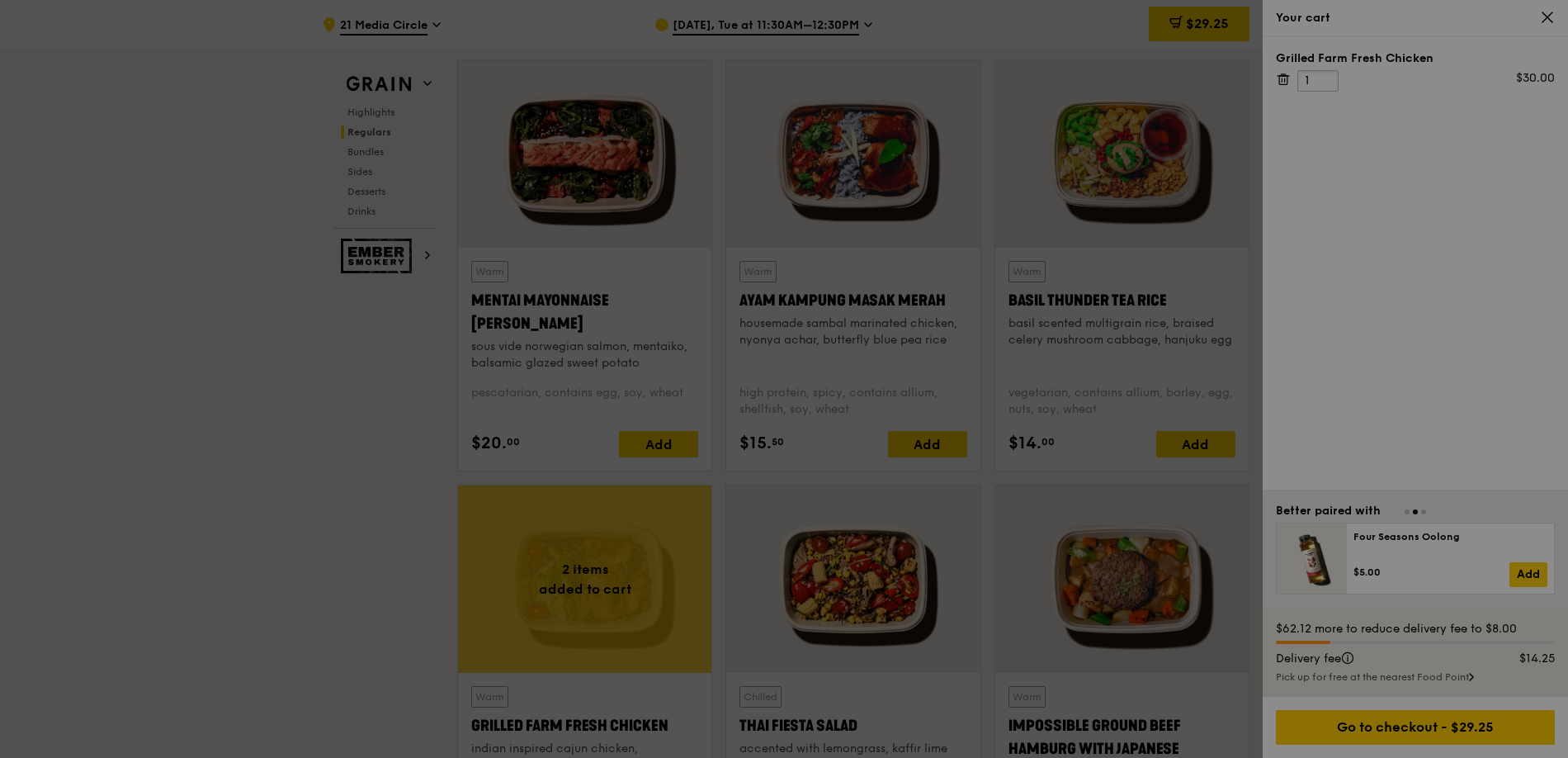
type input "1"
click at [1358, 202] on div at bounding box center [784, 379] width 1568 height 758
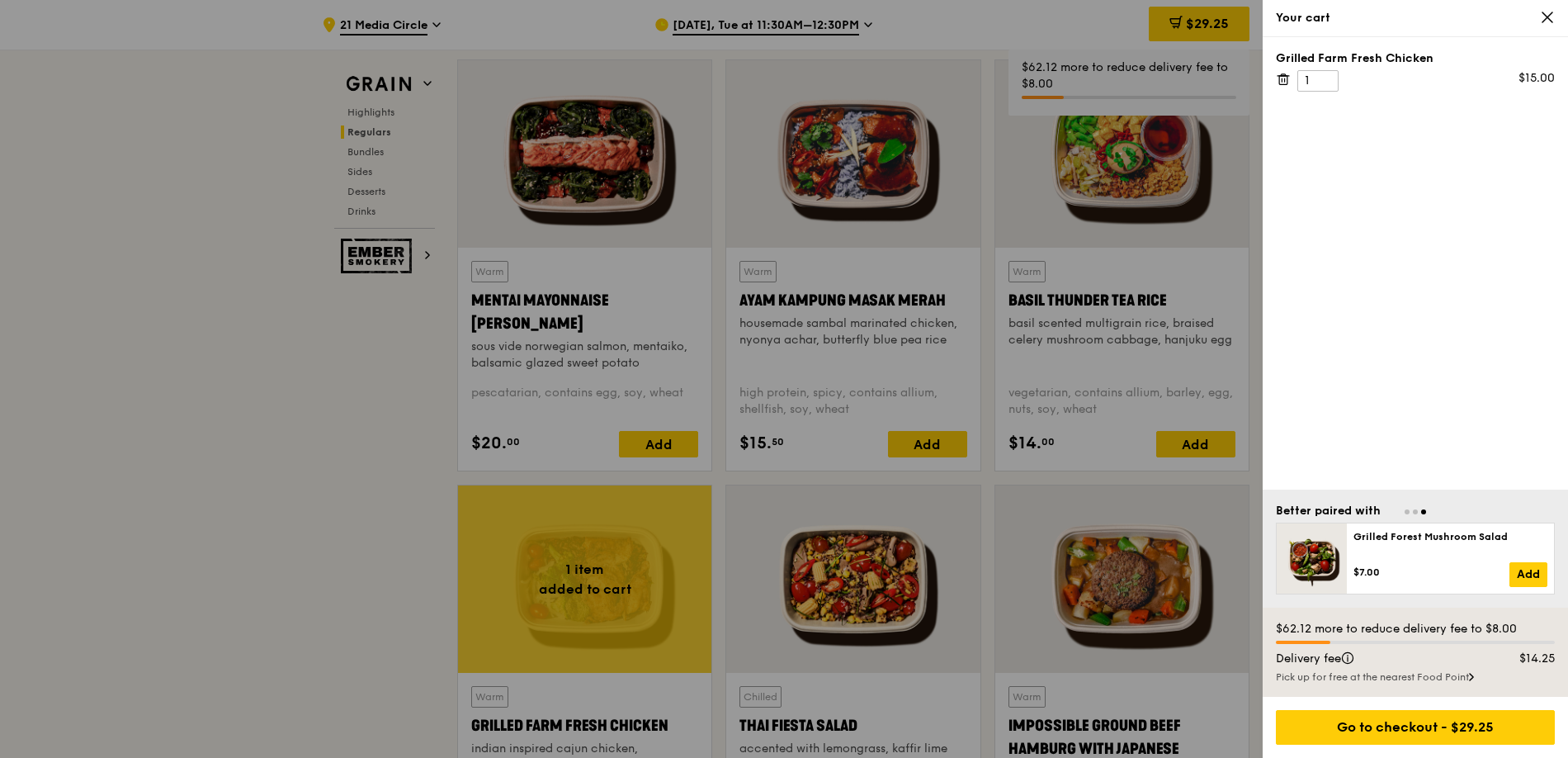
click at [1320, 59] on div "Grilled Farm Fresh Chicken" at bounding box center [1415, 58] width 279 height 16
copy div "Grilled Farm Fresh Chicken"
